Goal: Transaction & Acquisition: Purchase product/service

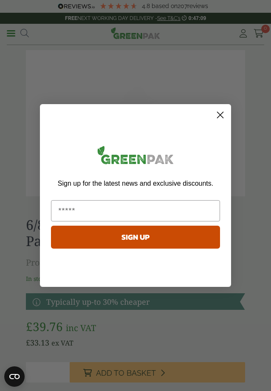
click at [218, 116] on icon "Close dialog" at bounding box center [220, 115] width 6 height 6
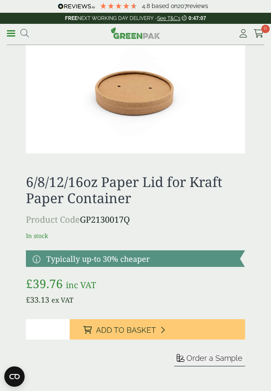
scroll to position [43, 0]
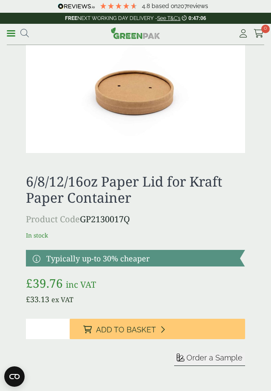
type input "*"
click at [60, 327] on input "*" at bounding box center [48, 328] width 44 height 20
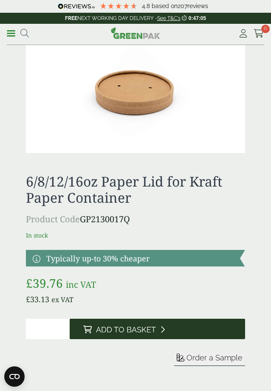
click at [177, 327] on button "Add to Basket" at bounding box center [157, 328] width 175 height 20
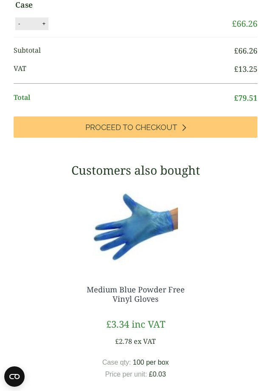
scroll to position [0, 0]
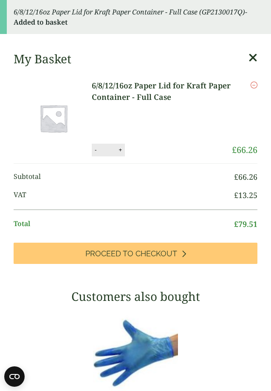
click at [247, 58] on div "My Basket" at bounding box center [136, 59] width 244 height 14
click at [256, 56] on icon at bounding box center [252, 58] width 9 height 12
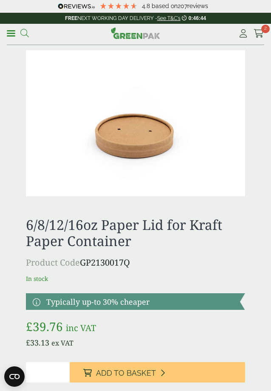
click at [24, 33] on icon at bounding box center [24, 33] width 8 height 8
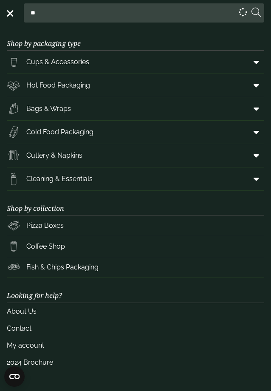
type input "*"
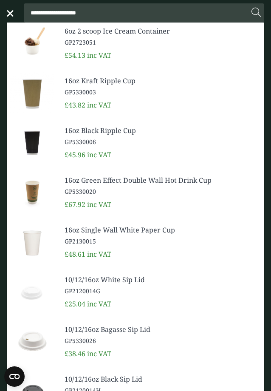
type input "**********"
click at [251, 7] on button at bounding box center [255, 12] width 9 height 11
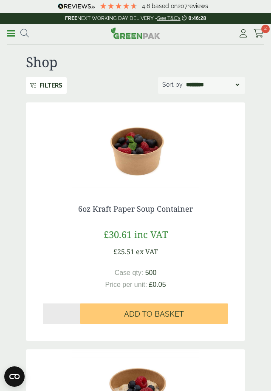
type input "*"
click at [75, 311] on input "*" at bounding box center [61, 313] width 37 height 20
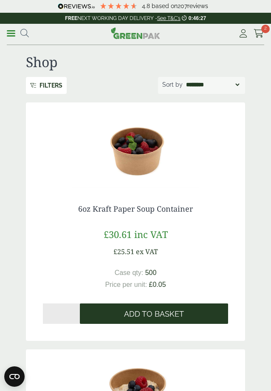
click at [125, 311] on span "Add to Basket" at bounding box center [154, 313] width 60 height 9
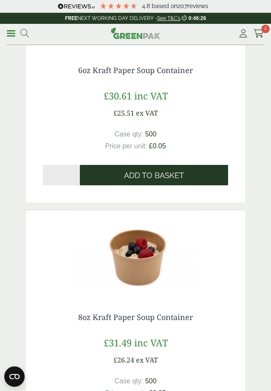
scroll to position [173, 0]
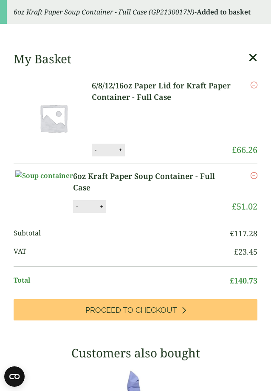
click at [256, 62] on icon at bounding box center [252, 58] width 9 height 12
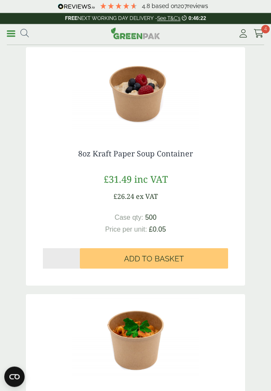
scroll to position [346, 0]
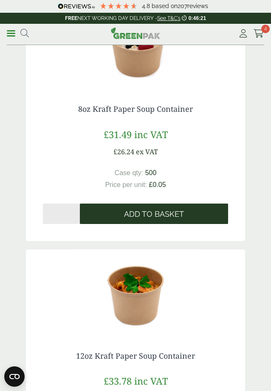
click at [124, 208] on button "Add to Basket" at bounding box center [154, 213] width 148 height 20
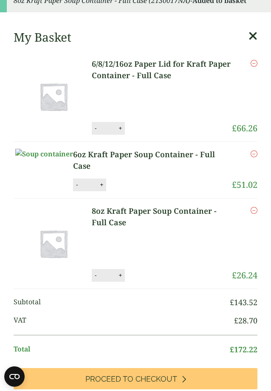
scroll to position [0, 0]
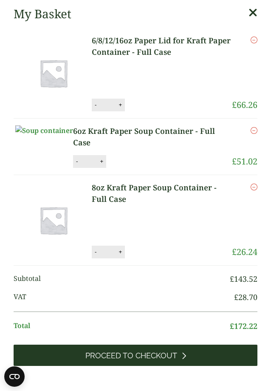
click at [131, 360] on span "Proceed to Checkout" at bounding box center [131, 355] width 92 height 9
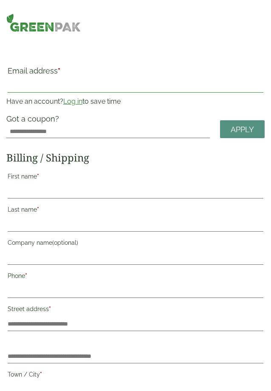
click at [107, 88] on input "Email address *" at bounding box center [136, 86] width 256 height 14
click at [78, 101] on link "Log in" at bounding box center [72, 101] width 19 height 8
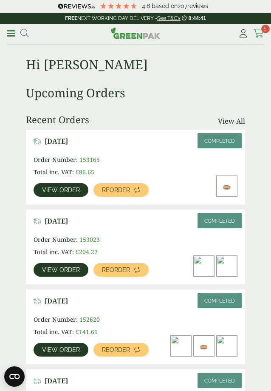
click at [259, 35] on icon at bounding box center [258, 33] width 11 height 8
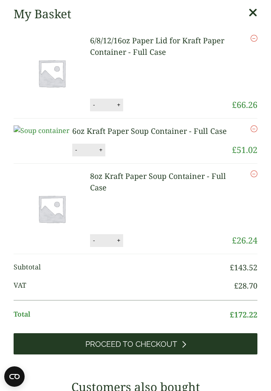
click at [141, 349] on span "Proceed to Checkout" at bounding box center [131, 343] width 92 height 9
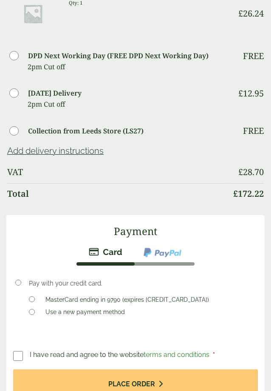
scroll to position [780, 0]
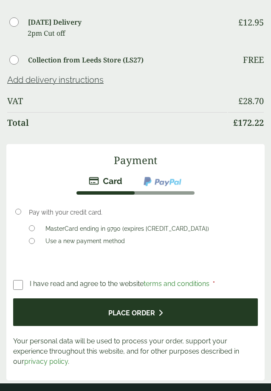
click at [160, 314] on icon "submit" at bounding box center [160, 312] width 4 height 7
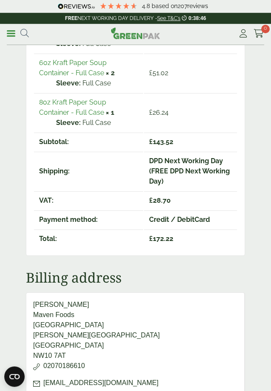
scroll to position [260, 0]
